Goal: Book appointment/travel/reservation

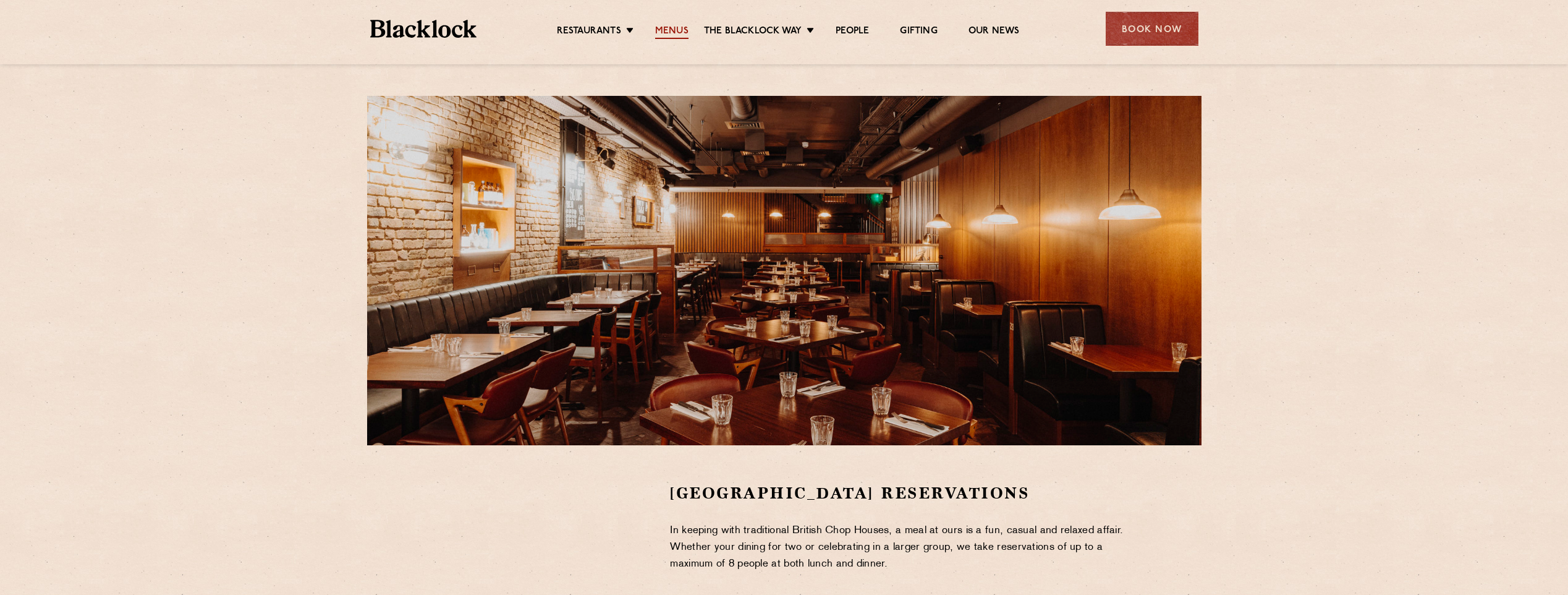
click at [676, 27] on link "Menus" at bounding box center [672, 32] width 34 height 14
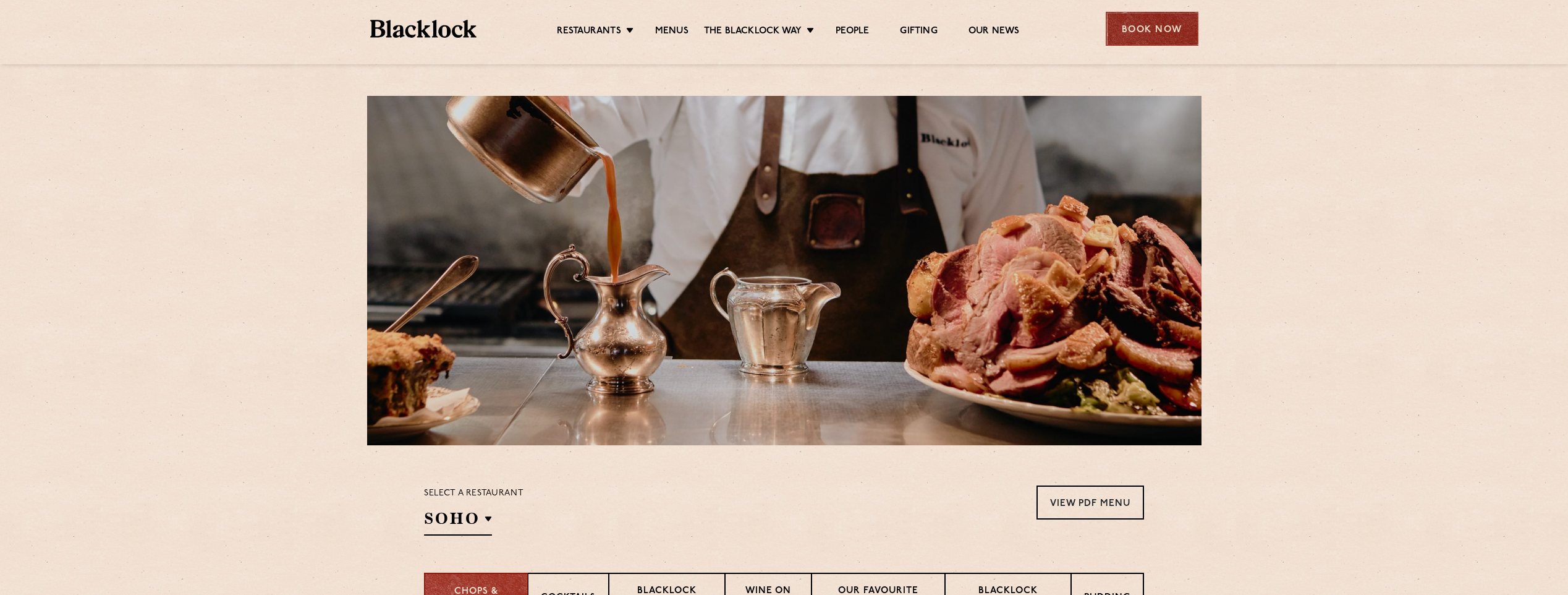
click at [1159, 29] on div "Book Now" at bounding box center [1152, 28] width 93 height 34
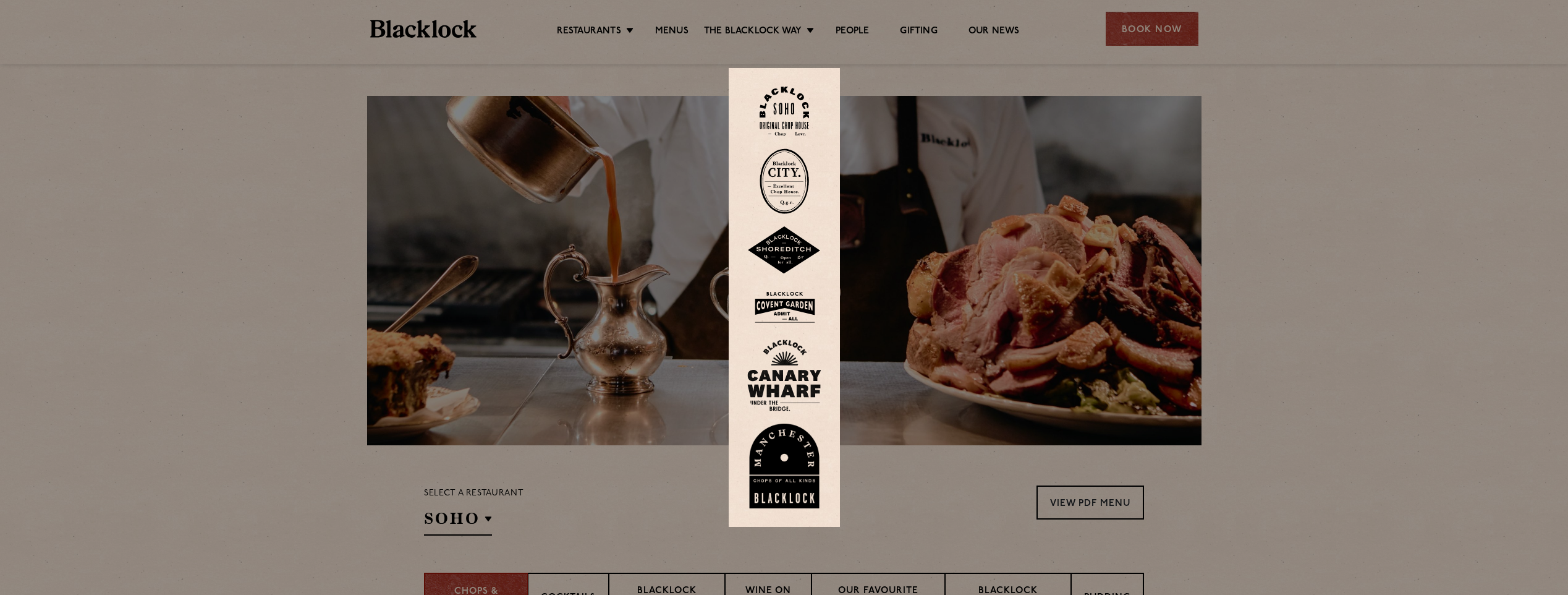
click at [784, 298] on img at bounding box center [784, 307] width 74 height 41
